Goal: Transaction & Acquisition: Obtain resource

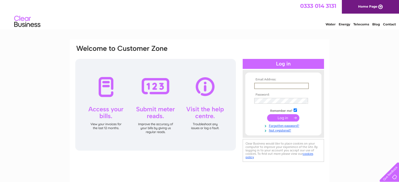
drag, startPoint x: 0, startPoint y: 0, endPoint x: 266, endPoint y: 86, distance: 279.4
click at [266, 86] on input "text" at bounding box center [281, 86] width 55 height 6
type input "info@homeconomy.co.uk"
click at [282, 118] on input "submit" at bounding box center [283, 117] width 32 height 7
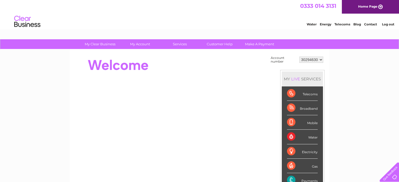
click at [319, 60] on select "30294630 30314217" at bounding box center [311, 60] width 24 height 6
select select "30314217"
click at [299, 57] on select "30294630 30314217" at bounding box center [311, 60] width 24 height 6
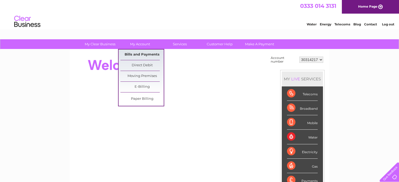
click at [142, 54] on link "Bills and Payments" at bounding box center [141, 55] width 43 height 10
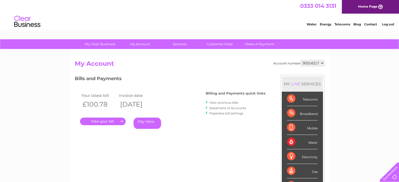
click at [115, 121] on link "." at bounding box center [103, 122] width 46 height 8
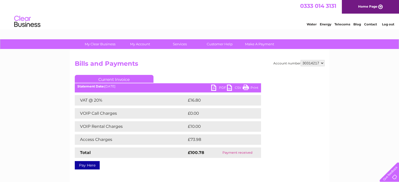
click at [220, 88] on link "PDF" at bounding box center [219, 89] width 16 height 8
